Goal: Information Seeking & Learning: Stay updated

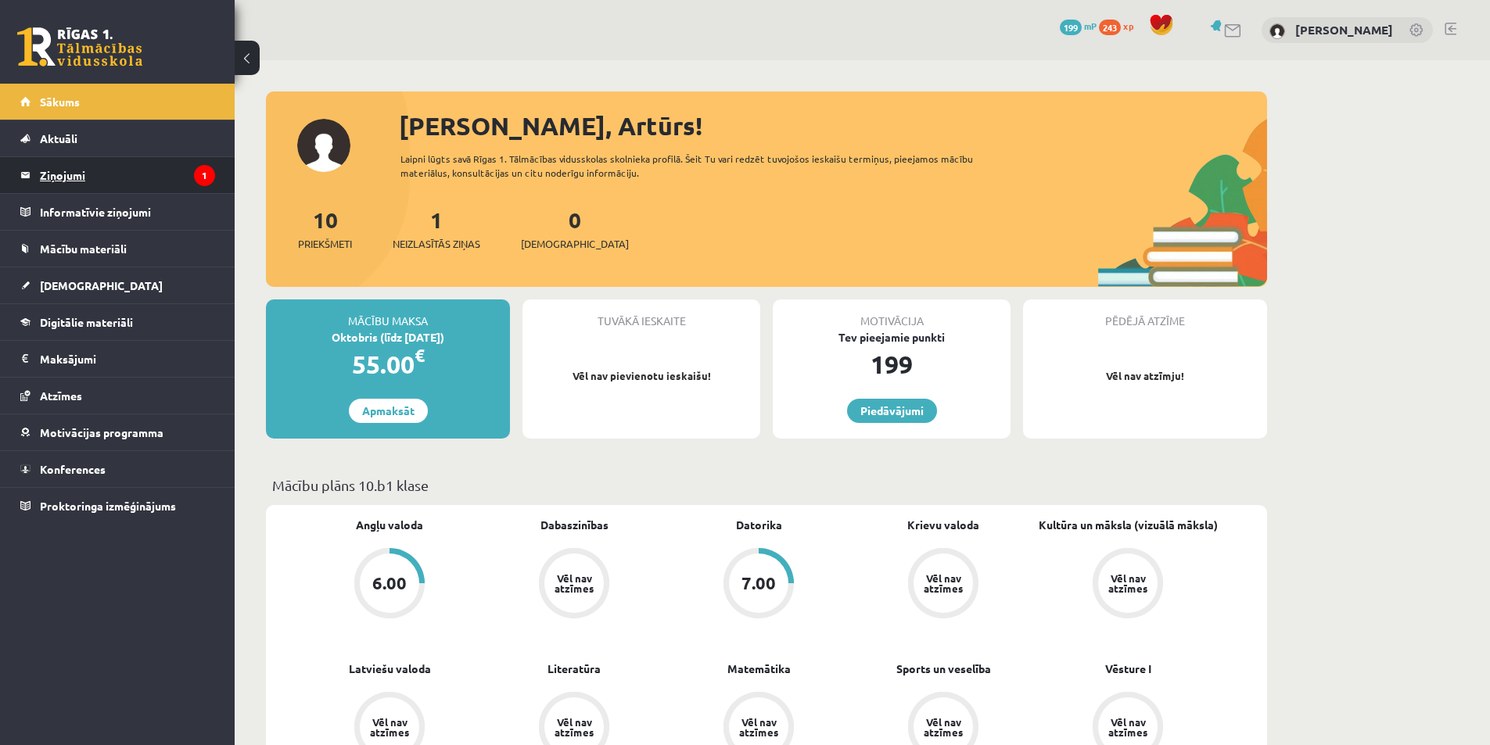
click at [75, 180] on legend "Ziņojumi 1" at bounding box center [127, 175] width 175 height 36
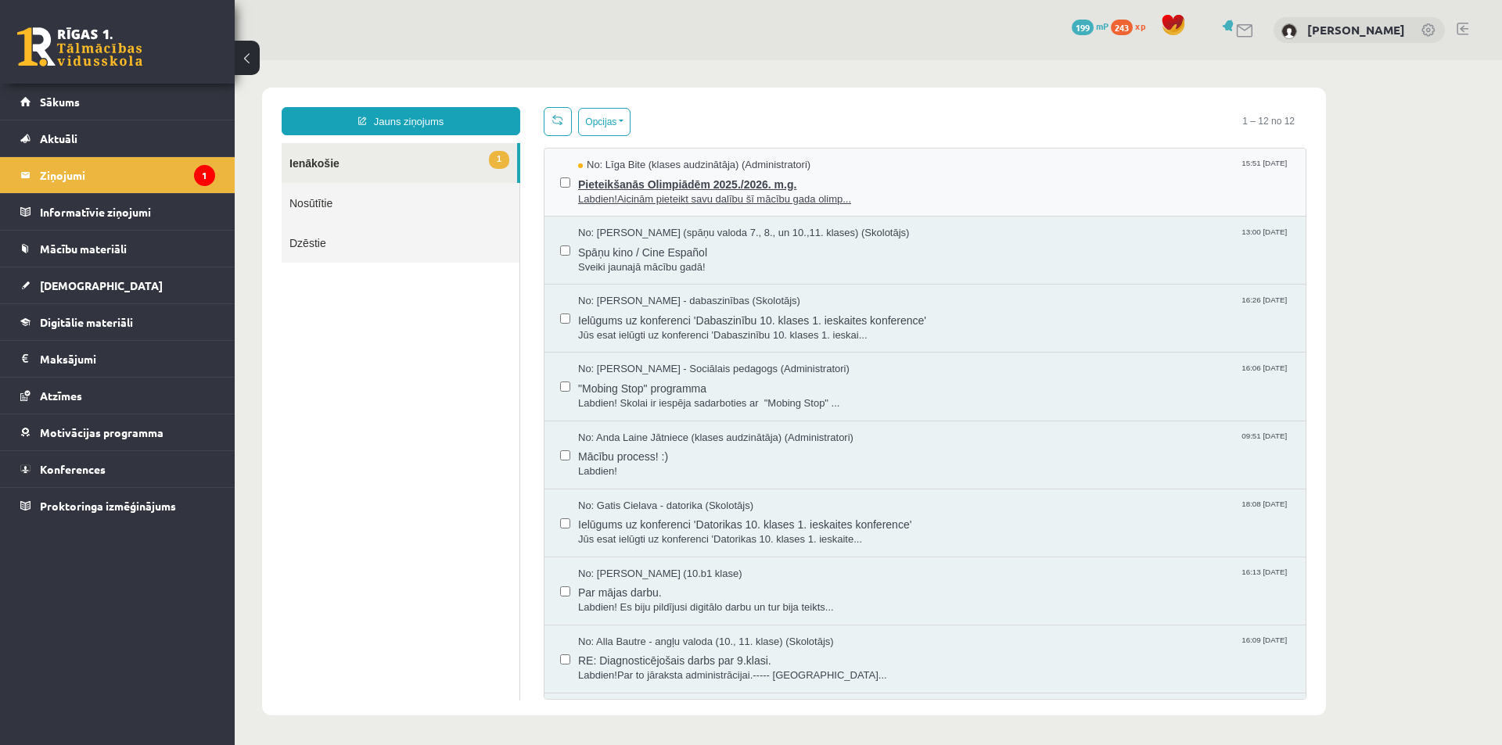
click at [637, 192] on span "Labdien!Aicinām pieteikt savu dalību šī mācību gada olimp..." at bounding box center [934, 199] width 712 height 15
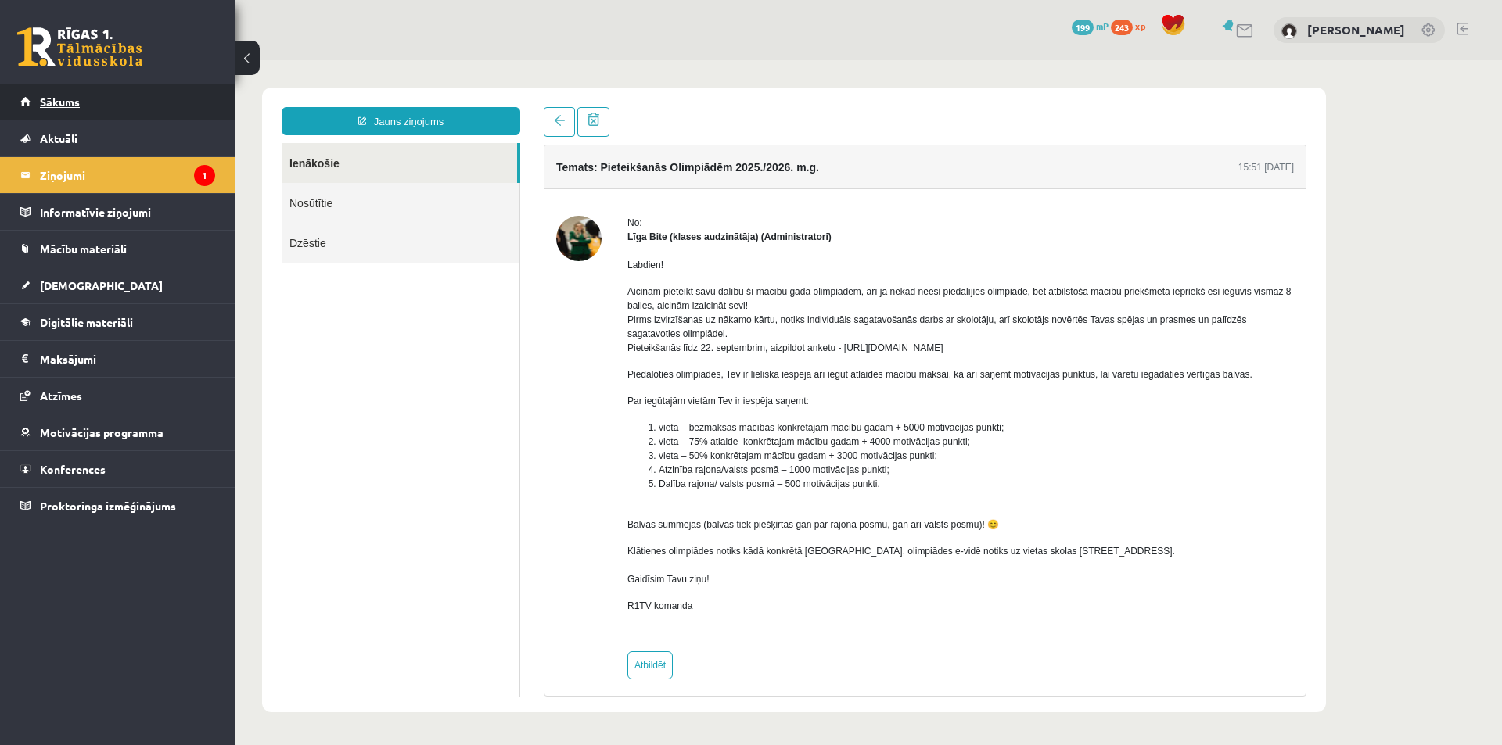
click at [55, 94] on link "Sākums" at bounding box center [117, 102] width 195 height 36
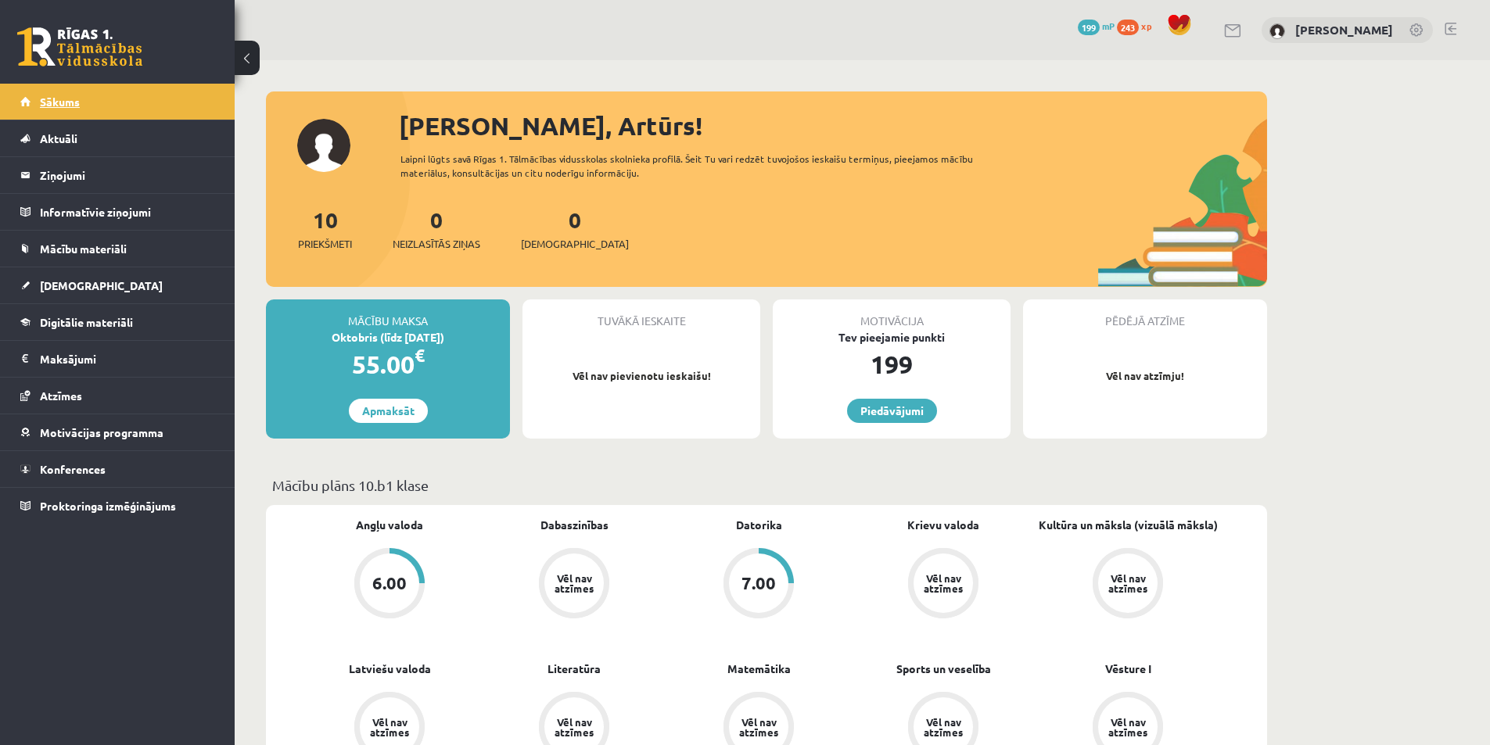
click at [79, 98] on span "Sākums" at bounding box center [60, 102] width 40 height 14
click at [134, 97] on link "Sākums" at bounding box center [117, 102] width 195 height 36
click at [53, 95] on span "Sākums" at bounding box center [60, 102] width 40 height 14
click at [69, 97] on span "Sākums" at bounding box center [60, 102] width 40 height 14
click at [44, 110] on link "Sākums" at bounding box center [117, 102] width 195 height 36
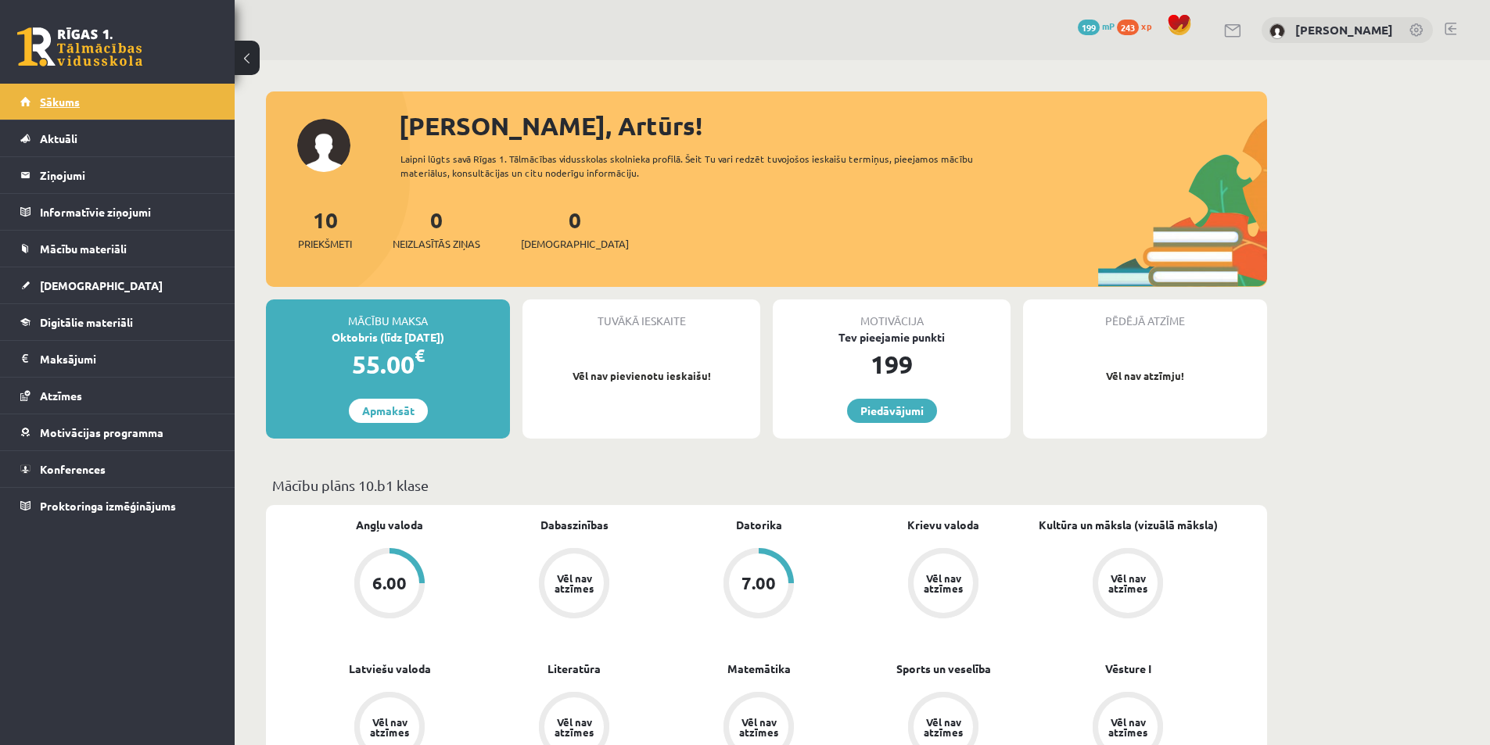
click at [90, 95] on link "Sākums" at bounding box center [117, 102] width 195 height 36
click at [84, 87] on link "Sākums" at bounding box center [117, 102] width 195 height 36
click at [99, 161] on legend "Ziņojumi 1" at bounding box center [127, 175] width 175 height 36
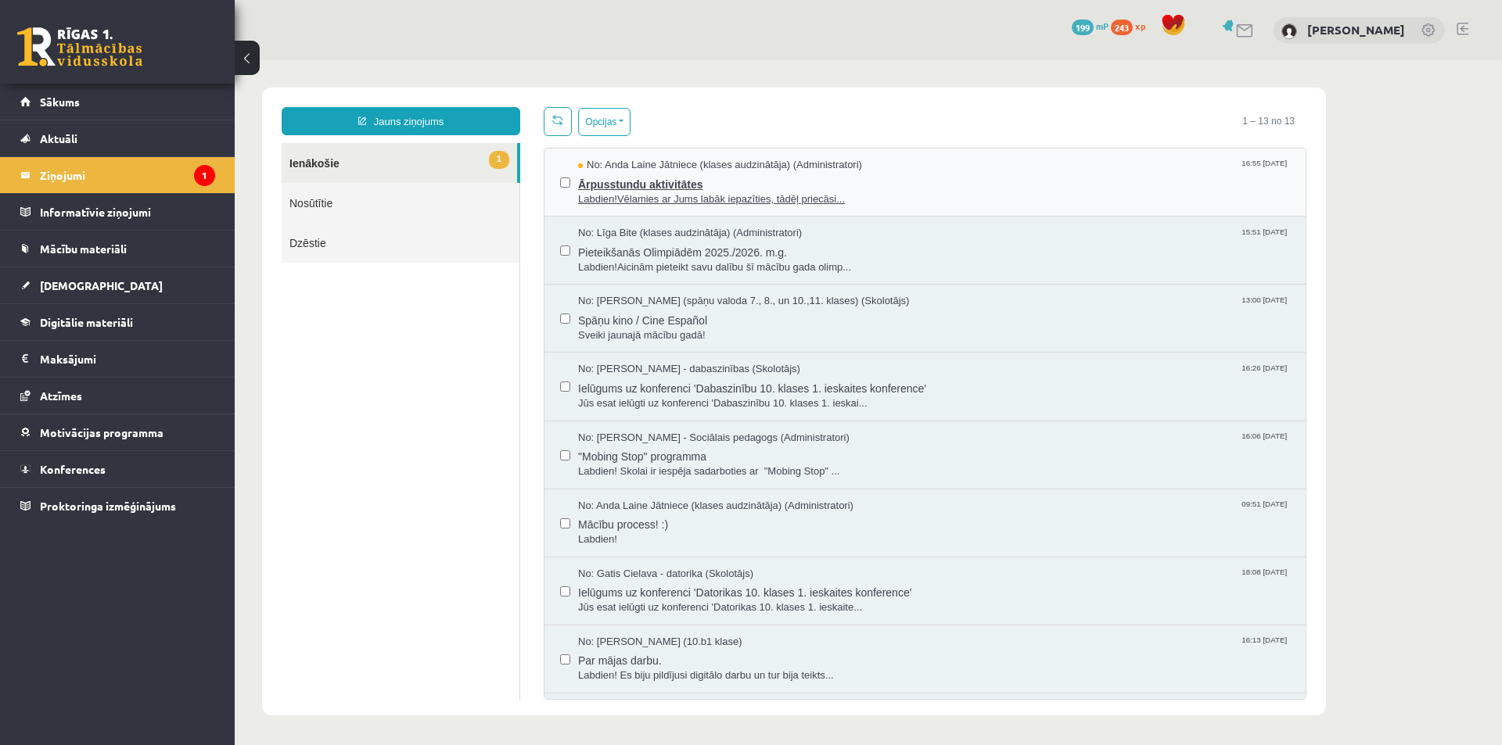
click at [677, 183] on span "Ārpusstundu aktivitātes" at bounding box center [934, 183] width 712 height 20
click at [66, 175] on legend "Ziņojumi 1" at bounding box center [127, 175] width 175 height 36
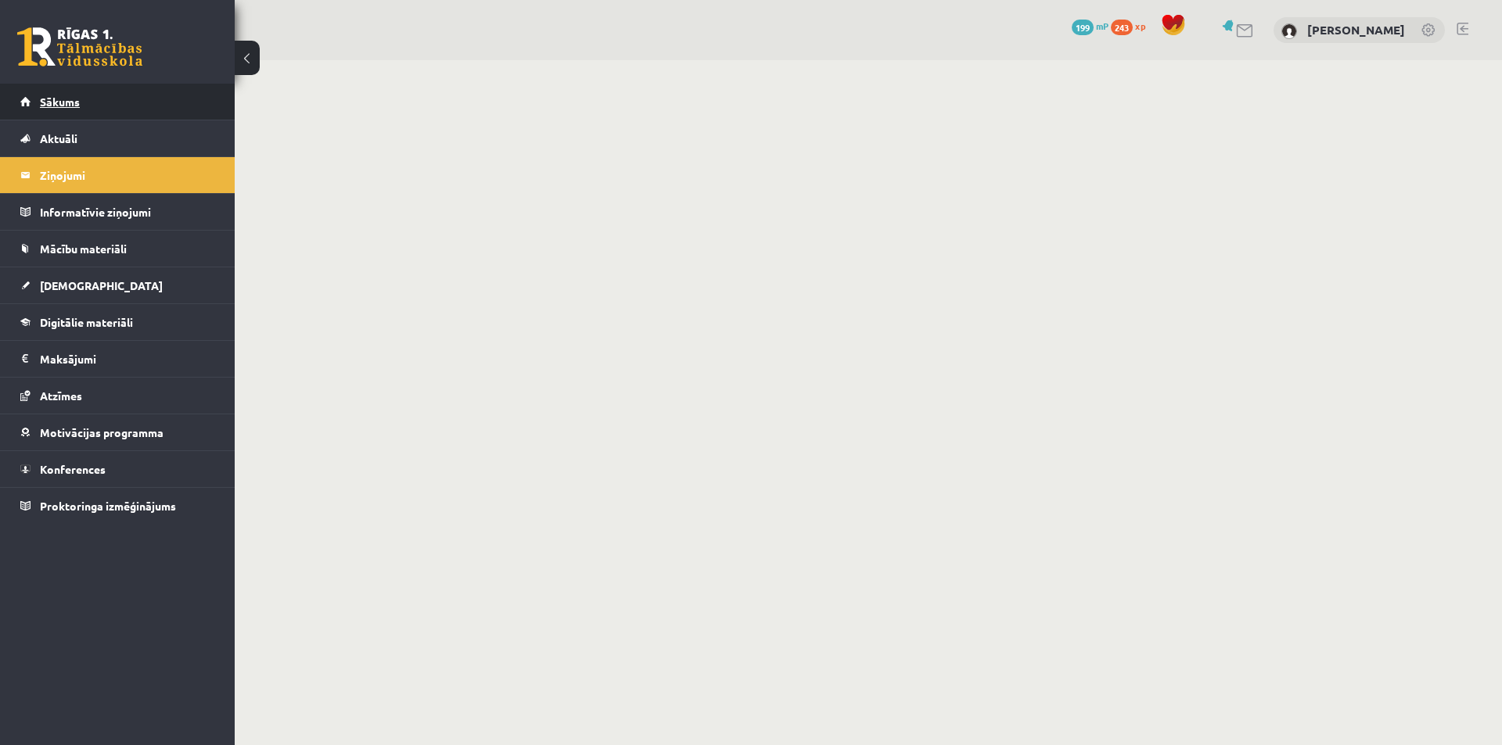
click at [83, 106] on link "Sākums" at bounding box center [117, 102] width 195 height 36
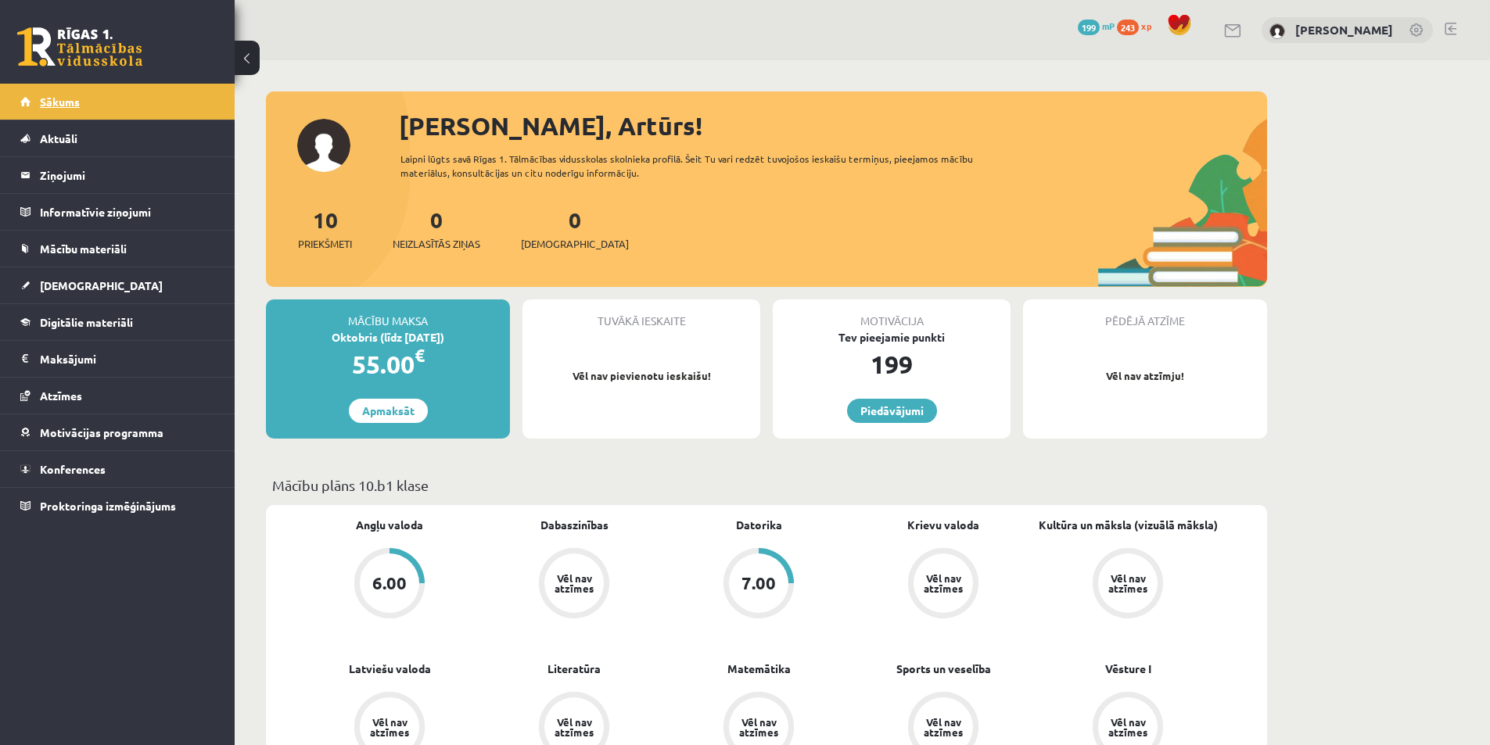
click at [99, 101] on link "Sākums" at bounding box center [117, 102] width 195 height 36
click at [91, 103] on link "Sākums" at bounding box center [117, 102] width 195 height 36
click at [76, 101] on span "Sākums" at bounding box center [60, 102] width 40 height 14
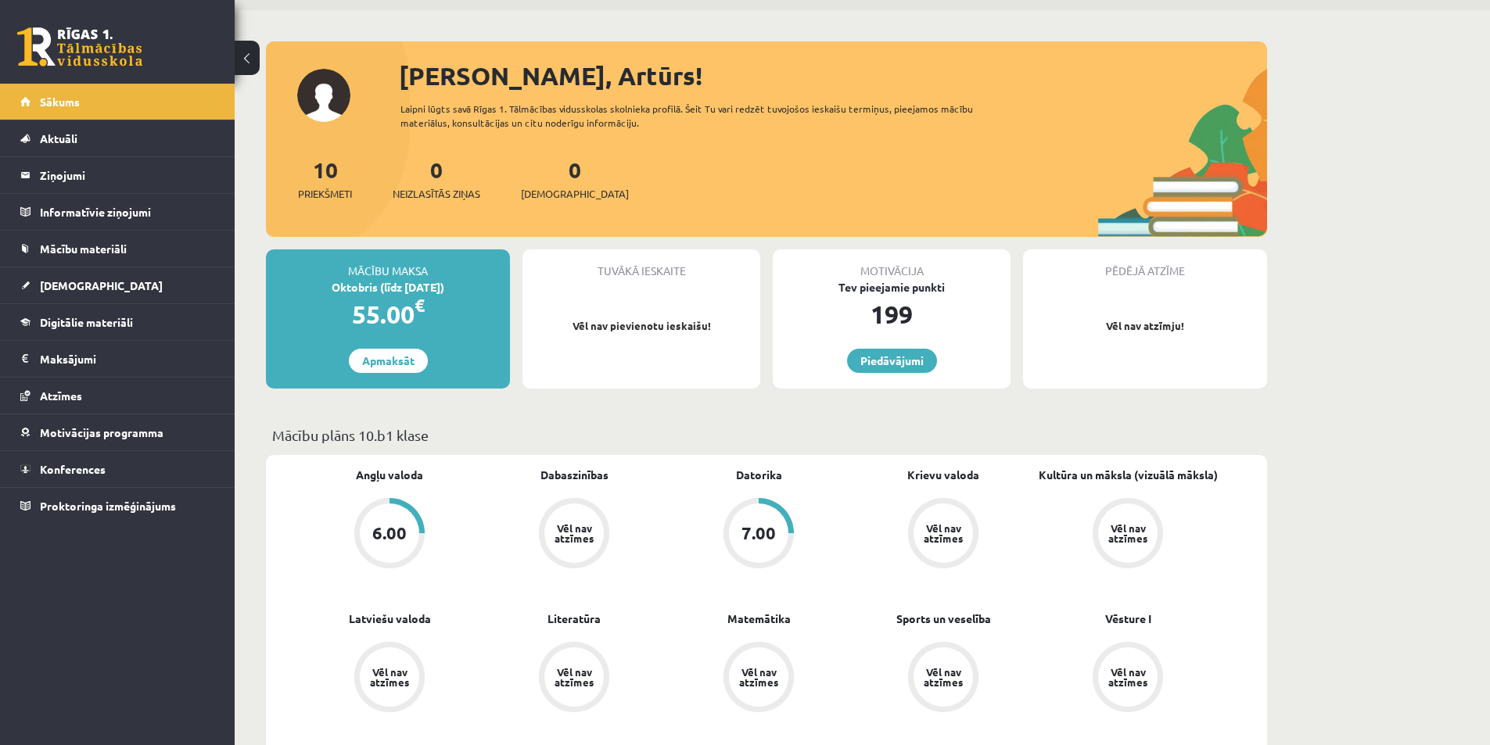
scroll to position [78, 0]
